Goal: Information Seeking & Learning: Learn about a topic

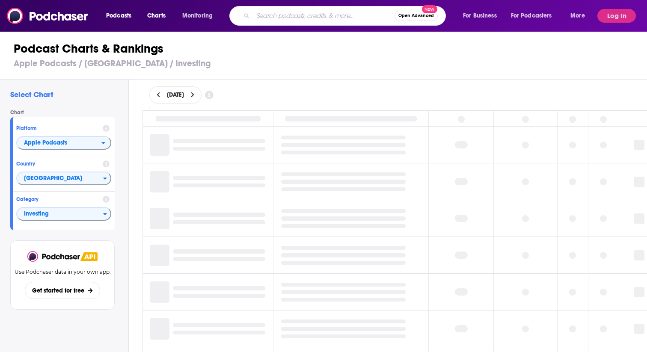
click at [313, 16] on input "Search podcasts, credits, & more..." at bounding box center [324, 16] width 142 height 14
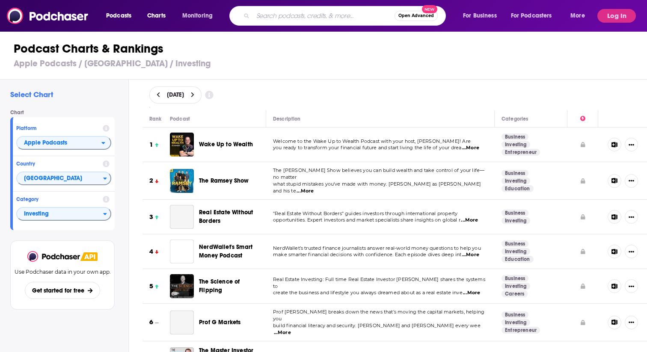
type input "Die Thronfolge"
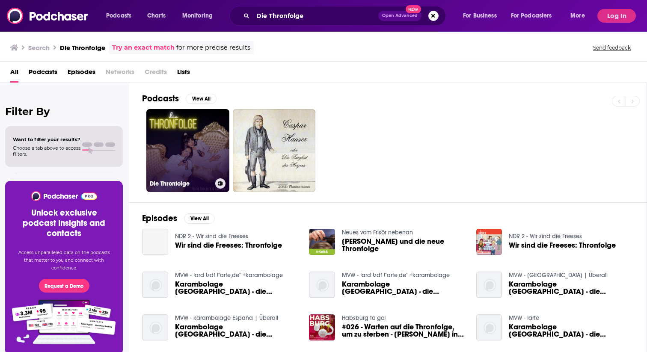
click at [224, 131] on link "Die Thronfolge" at bounding box center [187, 150] width 83 height 83
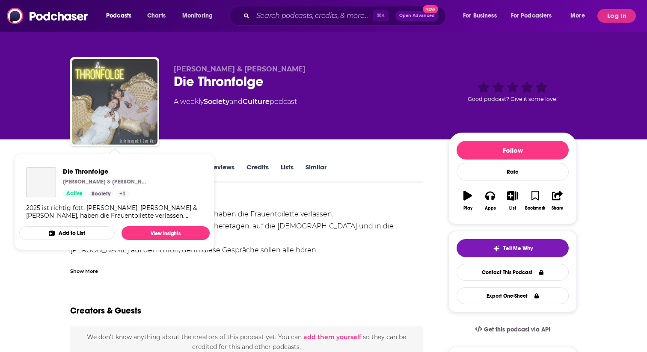
click at [101, 114] on img "Die Thronfolge" at bounding box center [115, 102] width 86 height 86
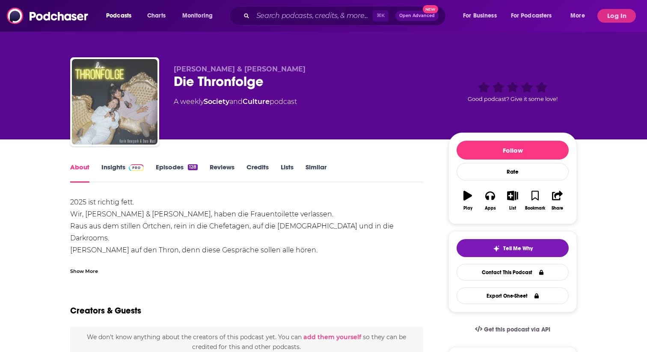
click at [133, 97] on img "Die Thronfolge" at bounding box center [115, 102] width 86 height 86
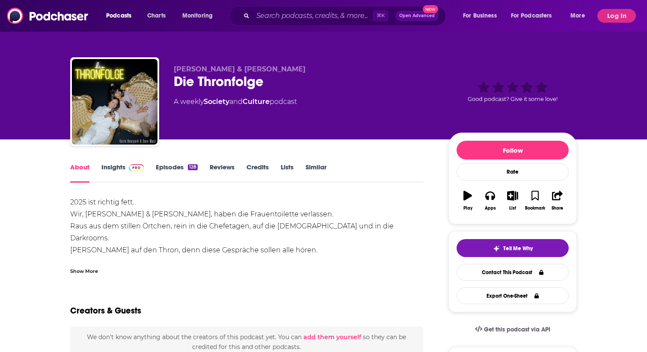
click at [313, 232] on div "2025 ist richtig fett. [PERSON_NAME], [PERSON_NAME] & [PERSON_NAME], haben die …" at bounding box center [246, 256] width 353 height 120
click at [228, 167] on link "Reviews" at bounding box center [222, 173] width 25 height 20
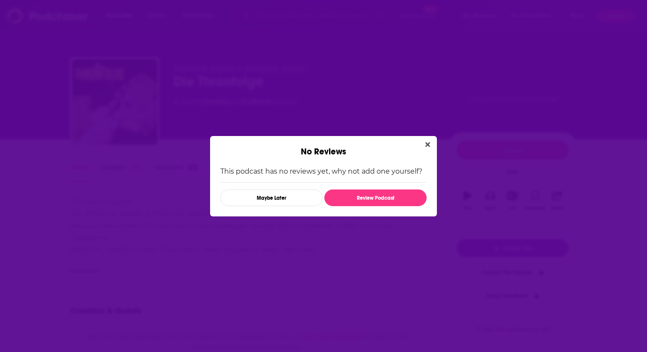
click at [436, 144] on div "No Reviews" at bounding box center [323, 146] width 227 height 21
click at [426, 145] on icon "Close" at bounding box center [427, 144] width 5 height 7
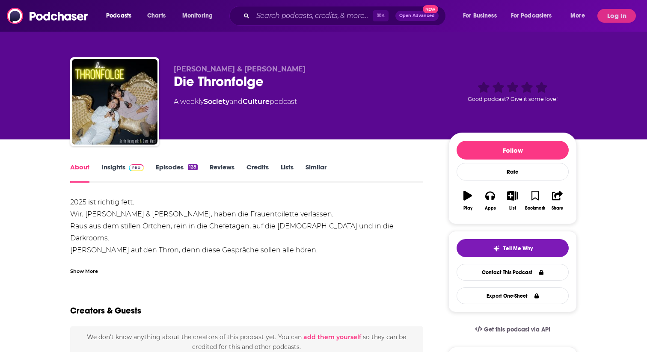
click at [140, 163] on span at bounding box center [136, 167] width 15 height 8
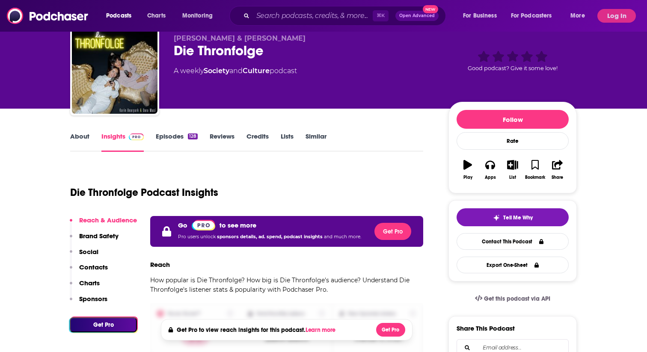
scroll to position [36, 0]
